Goal: Task Accomplishment & Management: Complete application form

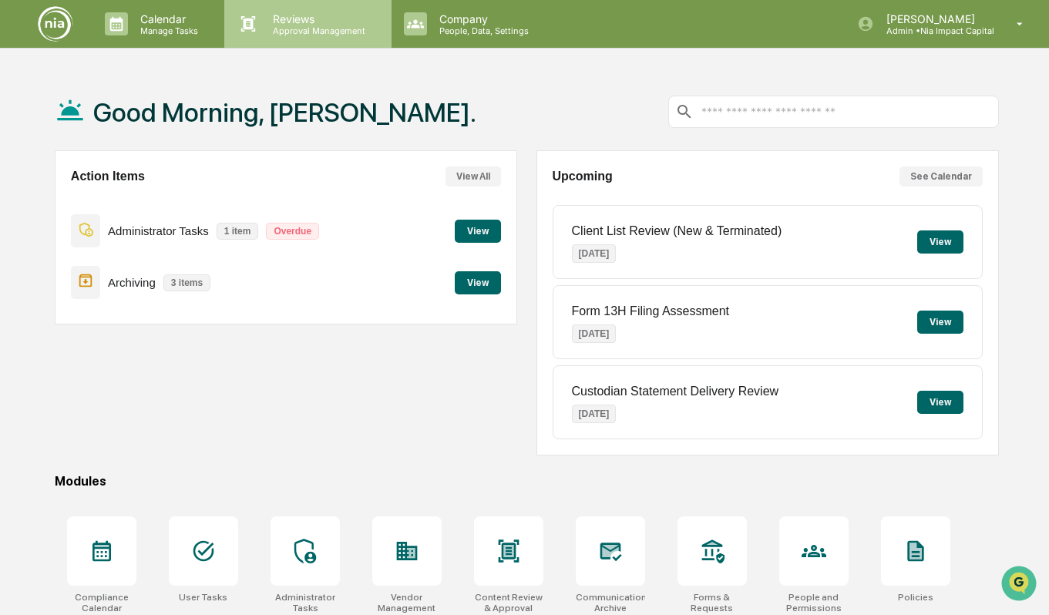
click at [342, 19] on p "Reviews" at bounding box center [316, 18] width 113 height 13
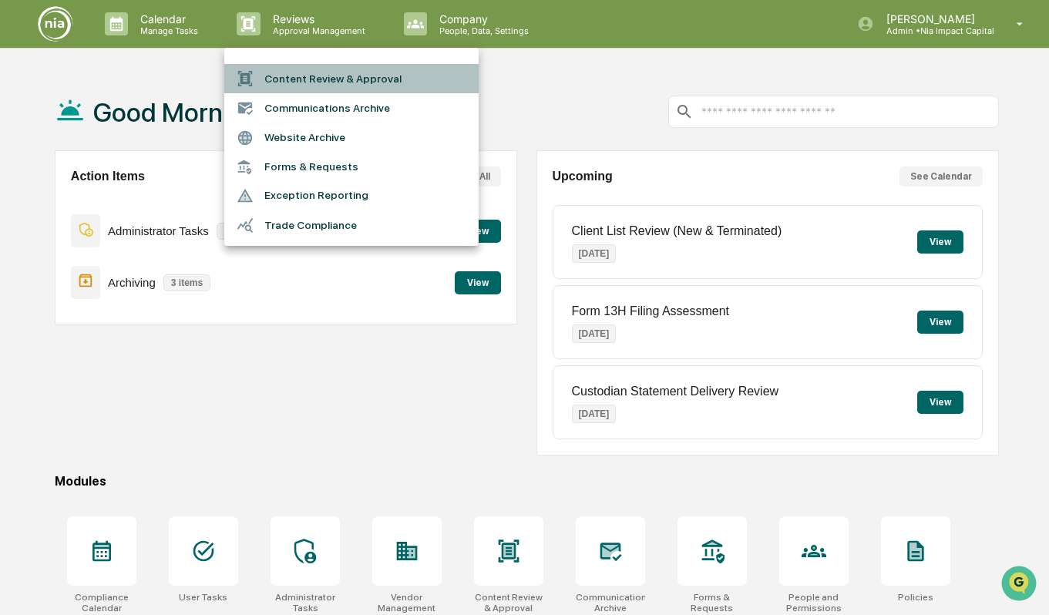
click at [346, 77] on li "Content Review & Approval" at bounding box center [351, 78] width 254 height 29
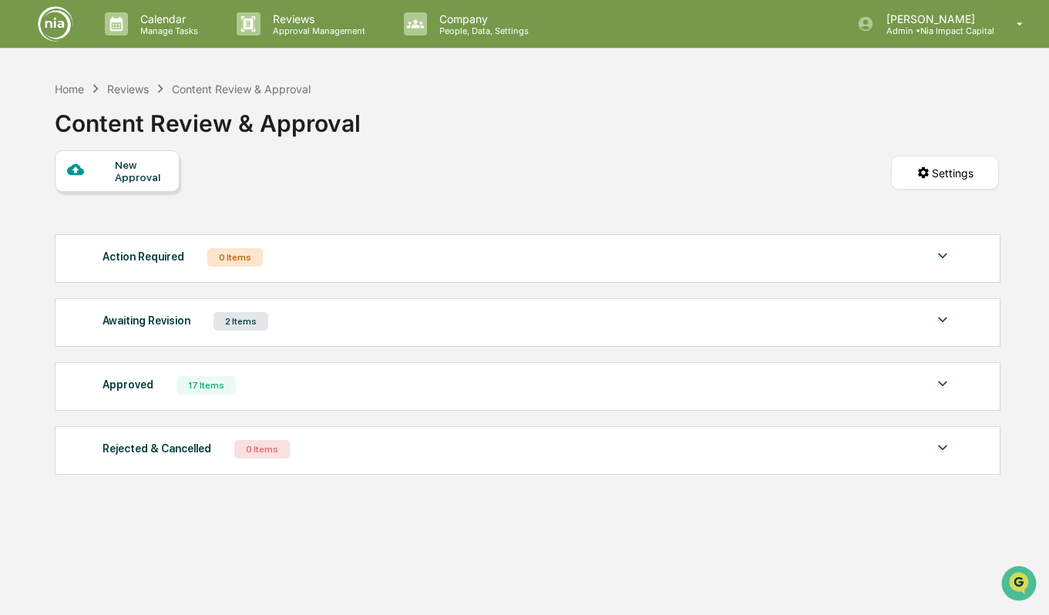
click at [413, 325] on div "Awaiting Revision 2 Items" at bounding box center [526, 322] width 849 height 22
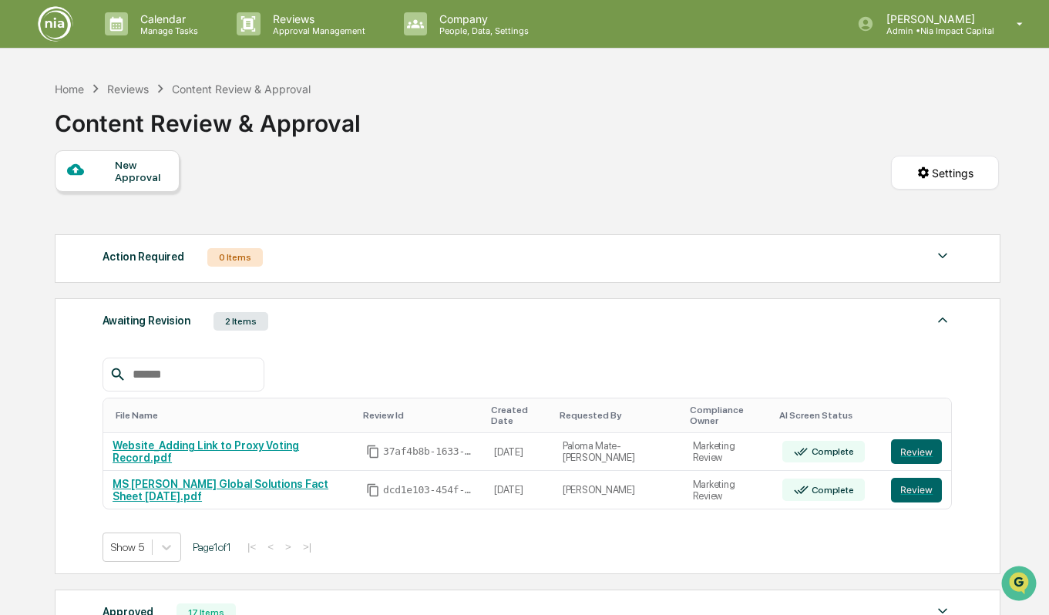
click at [153, 186] on div "New Approval" at bounding box center [117, 171] width 125 height 42
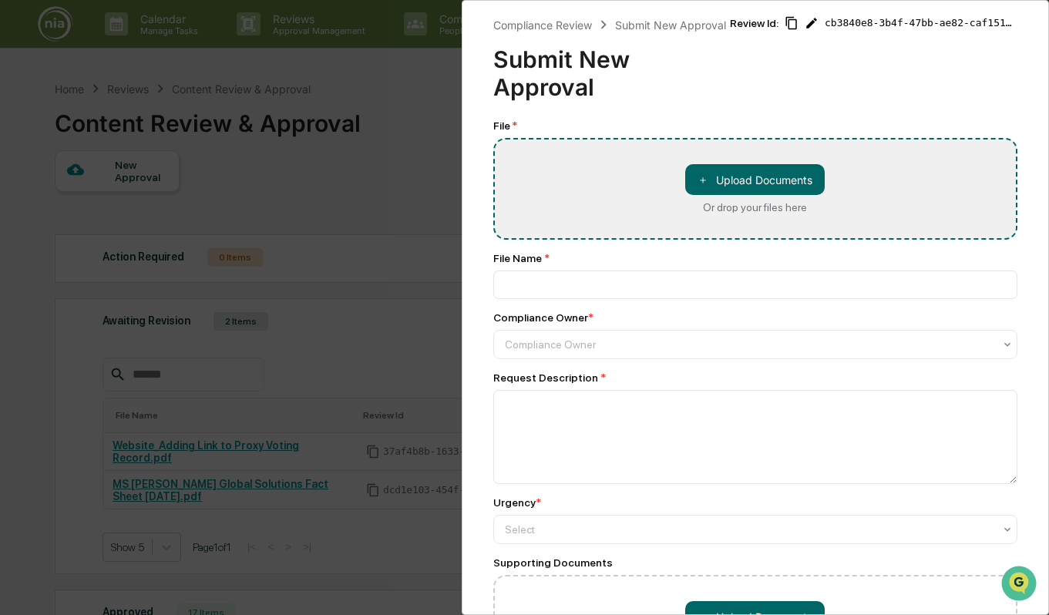
type input "**********"
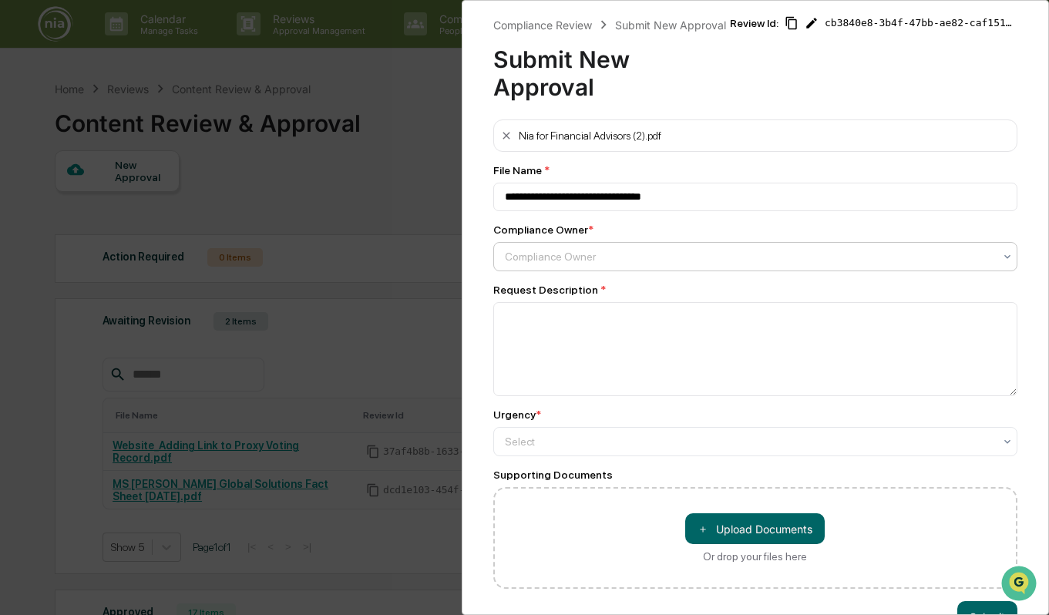
click at [617, 261] on div at bounding box center [749, 256] width 489 height 15
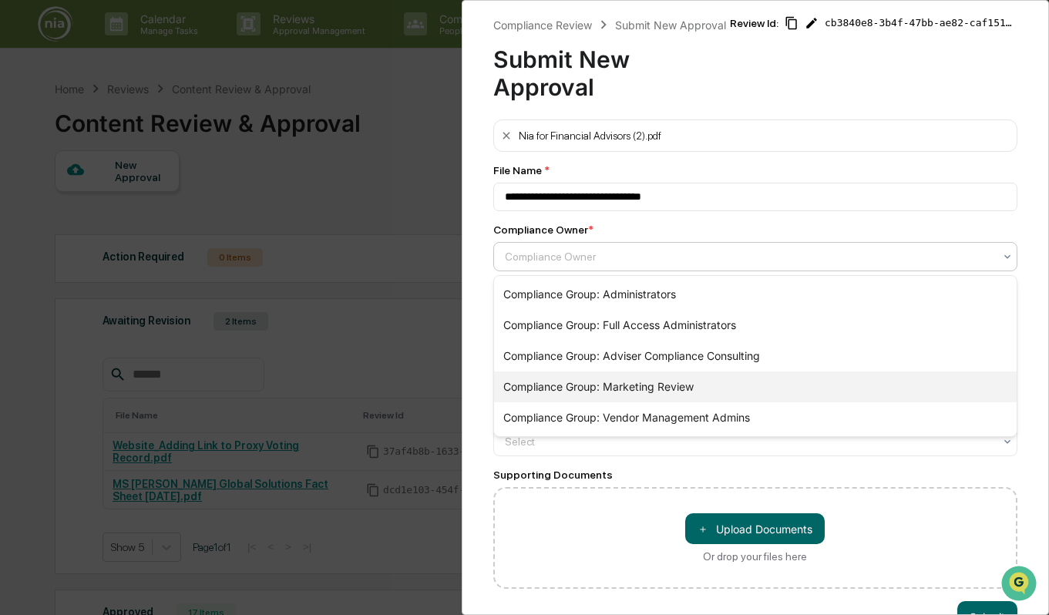
click at [623, 385] on div "Compliance Group: Marketing Review" at bounding box center [755, 386] width 523 height 31
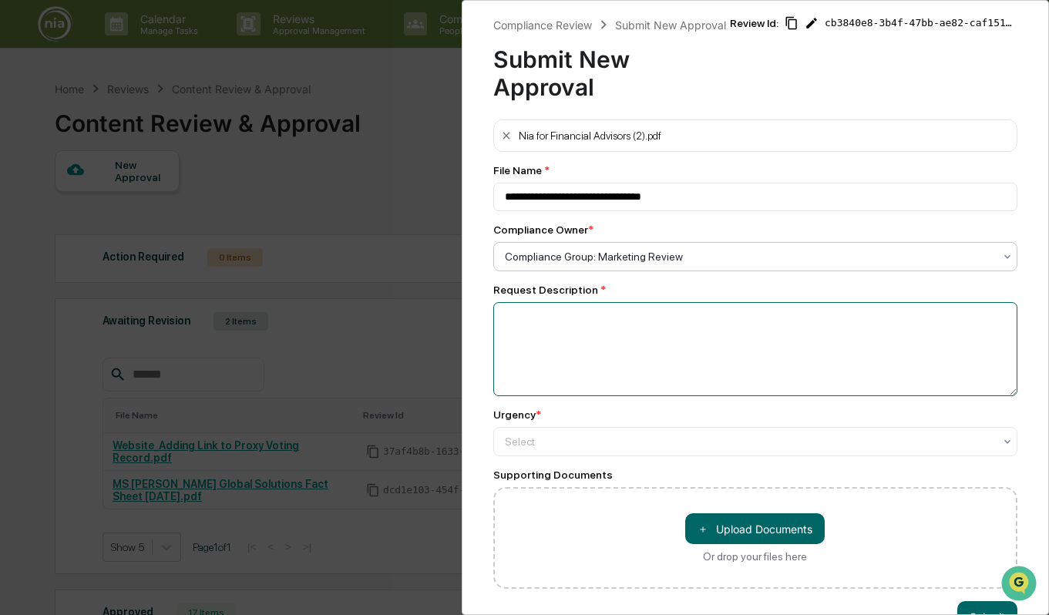
click at [604, 360] on textarea at bounding box center [755, 349] width 525 height 94
type textarea "**********"
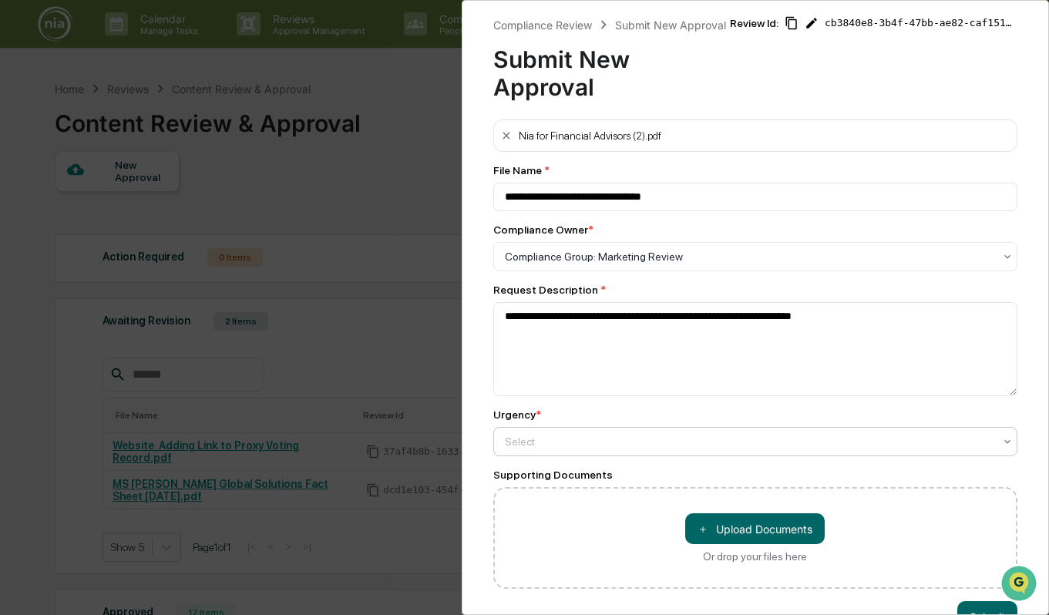
click at [570, 445] on div at bounding box center [749, 441] width 489 height 15
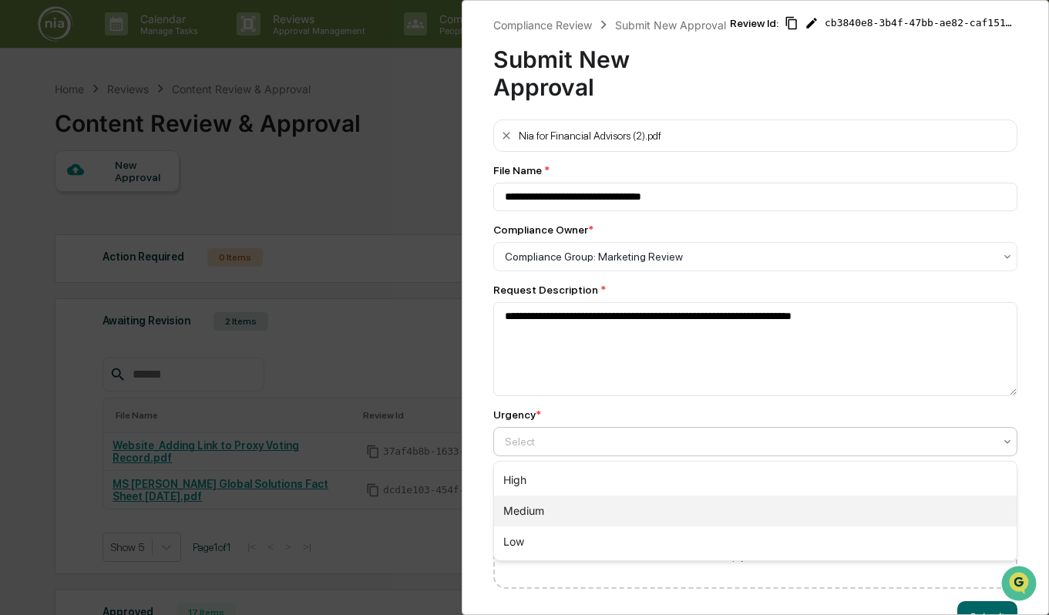
click at [565, 503] on div "Medium" at bounding box center [755, 511] width 523 height 31
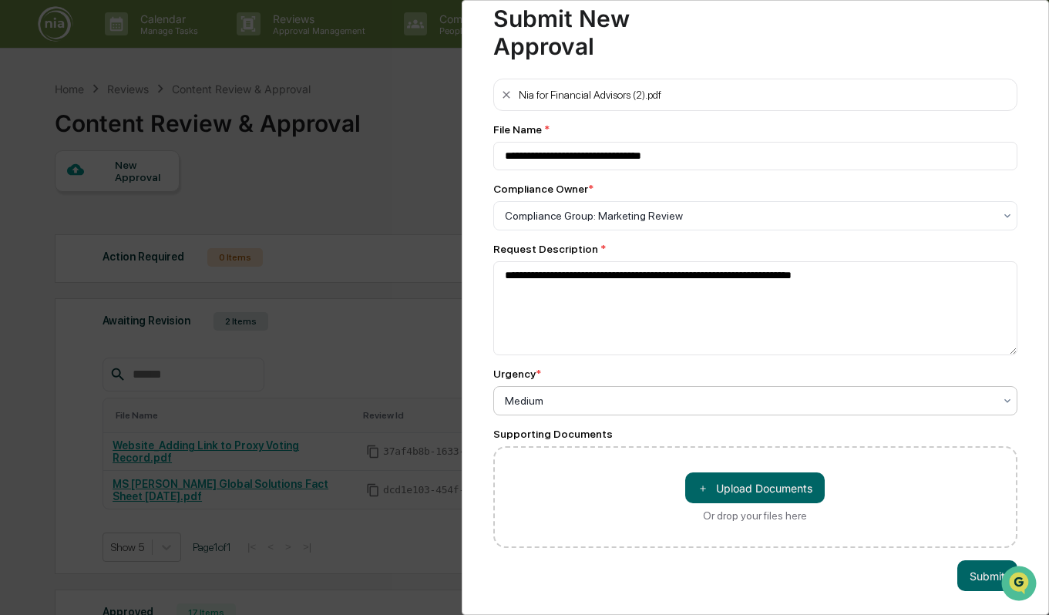
scroll to position [42, 0]
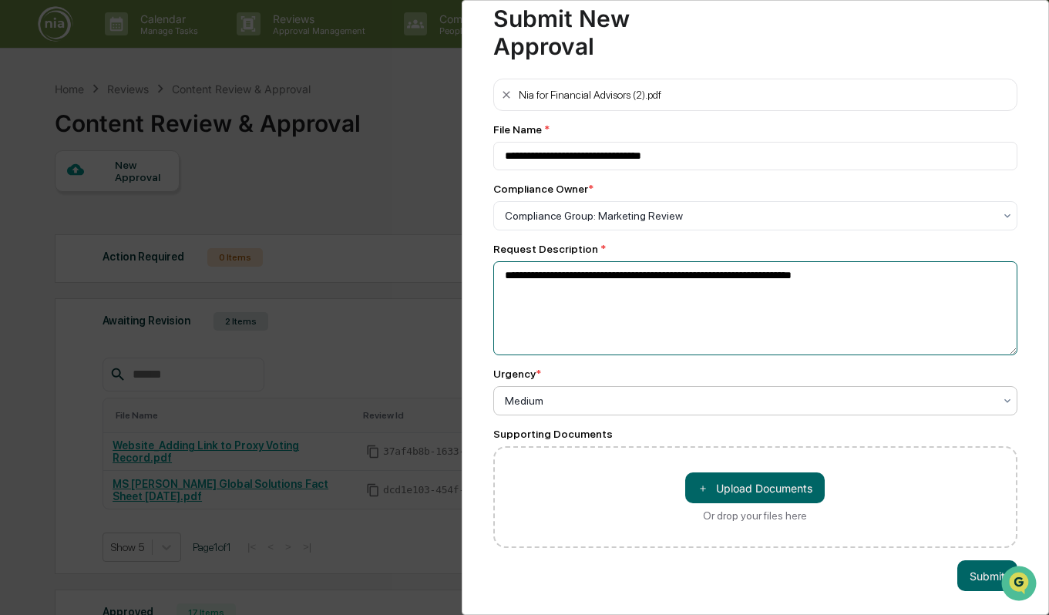
click at [723, 322] on textarea "**********" at bounding box center [755, 308] width 525 height 94
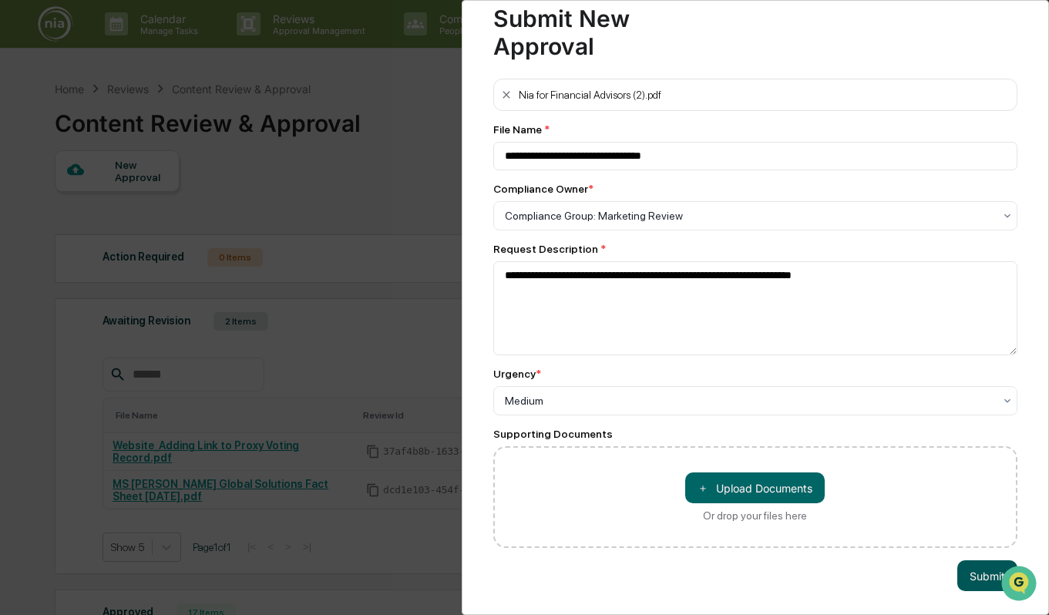
click at [973, 567] on button "Submit" at bounding box center [987, 575] width 60 height 31
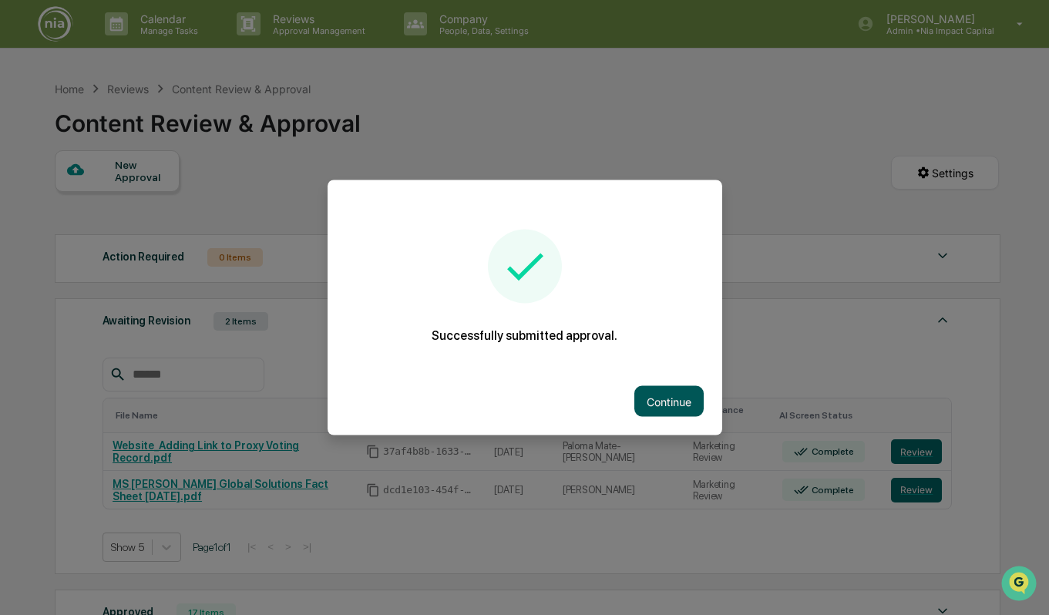
click at [686, 402] on button "Continue" at bounding box center [668, 401] width 69 height 31
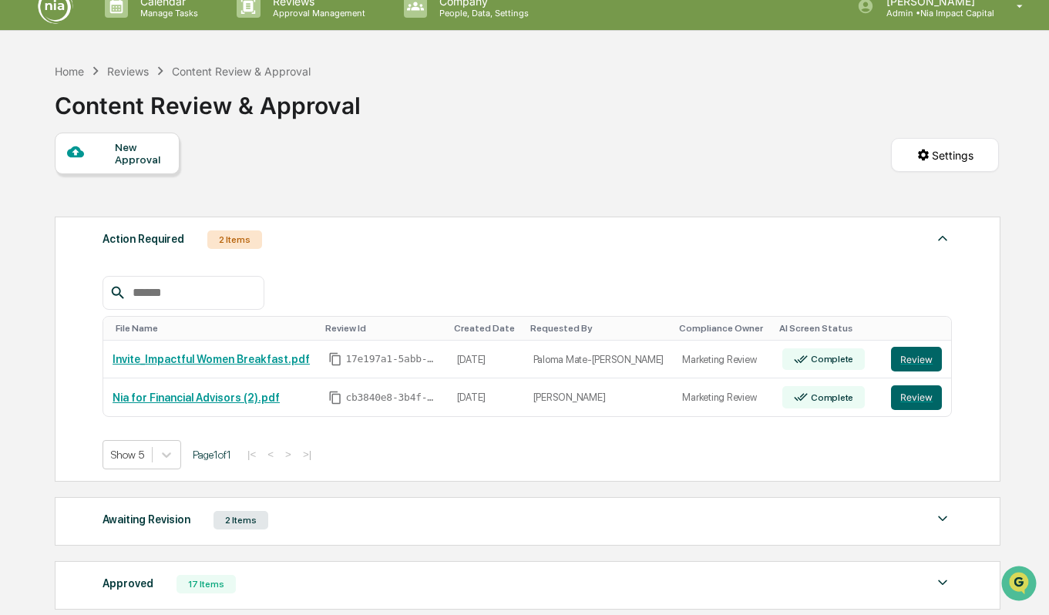
scroll to position [18, 0]
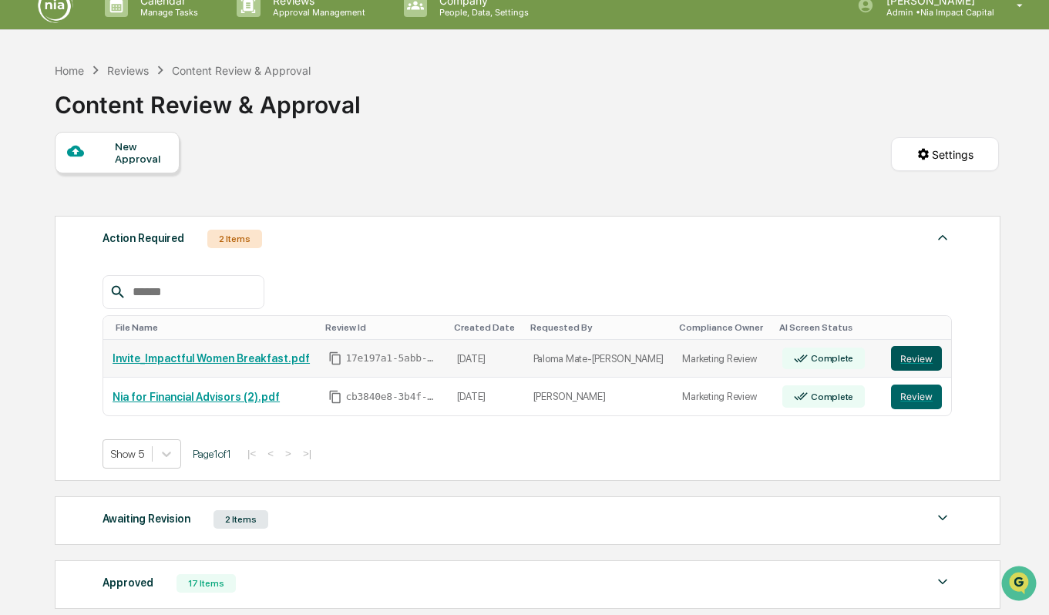
click at [910, 350] on button "Review" at bounding box center [916, 358] width 51 height 25
click at [899, 398] on button "Review" at bounding box center [916, 397] width 51 height 25
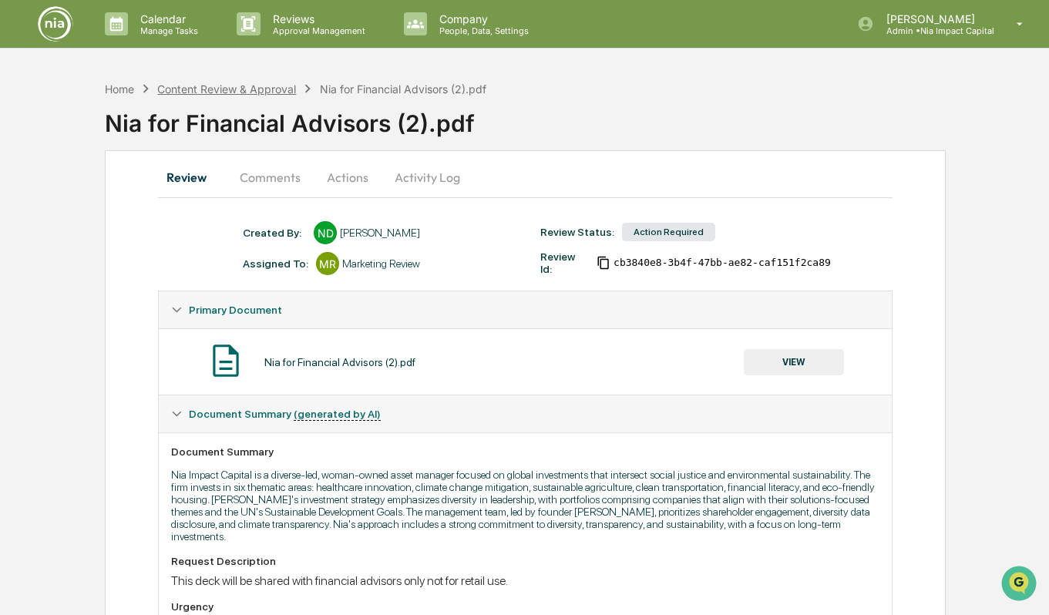
click at [271, 88] on div "Content Review & Approval" at bounding box center [226, 88] width 139 height 13
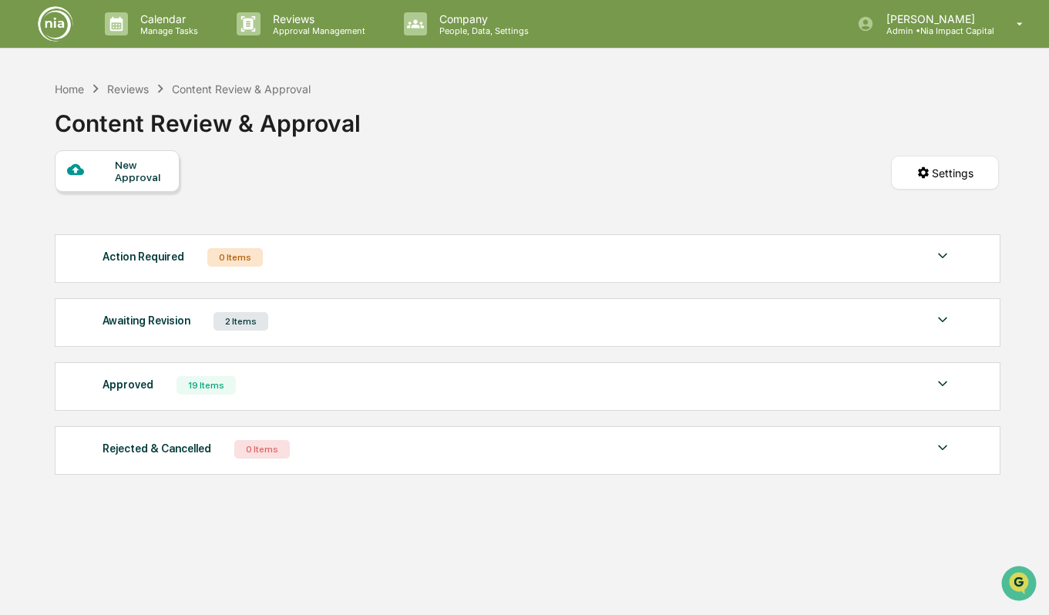
click at [359, 321] on div "Awaiting Revision 2 Items" at bounding box center [526, 322] width 849 height 22
